Goal: Find specific page/section: Find specific page/section

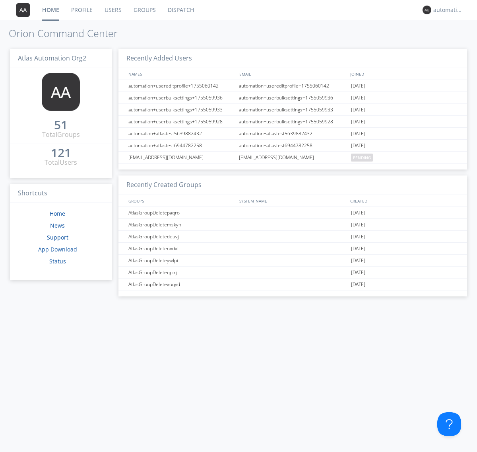
click at [180, 10] on link "Dispatch" at bounding box center [181, 10] width 38 height 20
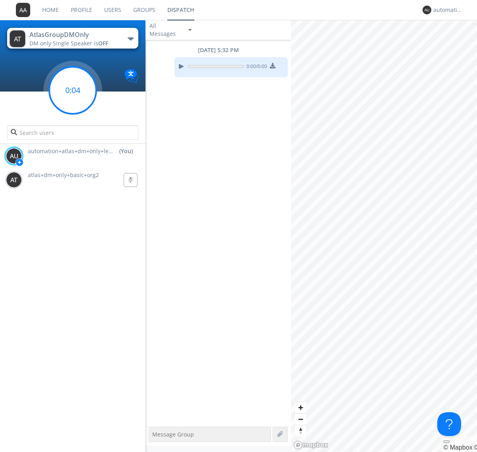
click at [73, 90] on g at bounding box center [72, 90] width 47 height 47
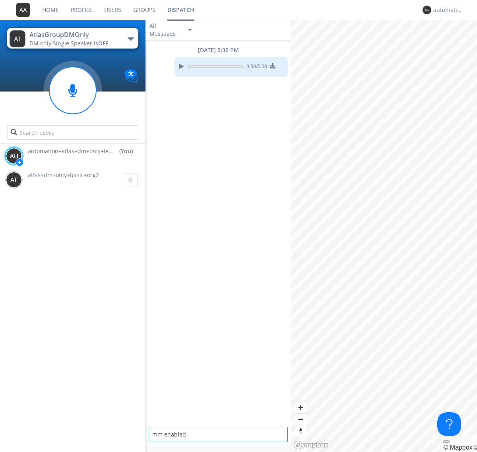
type textarea "mm enabled"
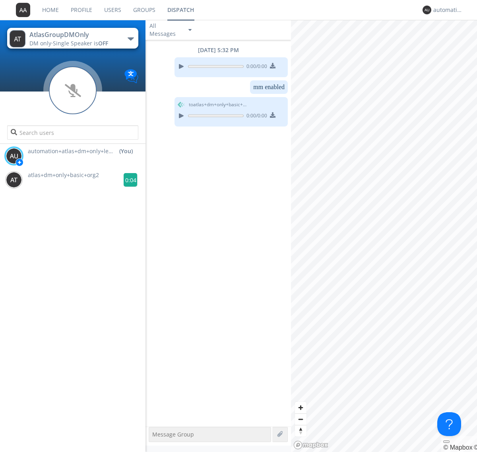
click at [127, 180] on g at bounding box center [131, 180] width 14 height 14
click at [446, 10] on div "automation+atlas+dm+only+lead+org2" at bounding box center [448, 10] width 30 height 8
